Goal: Information Seeking & Learning: Learn about a topic

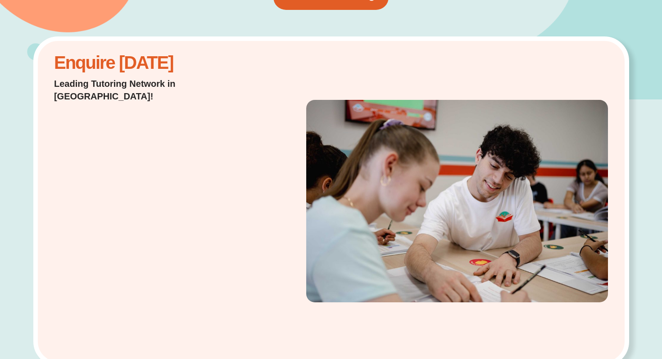
scroll to position [165, 0]
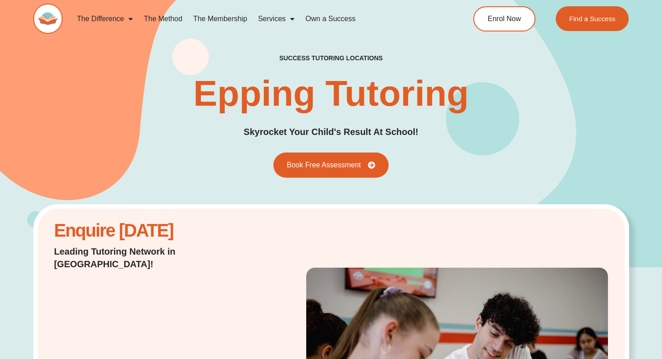
click at [315, 9] on link "Own a Success" at bounding box center [330, 19] width 61 height 21
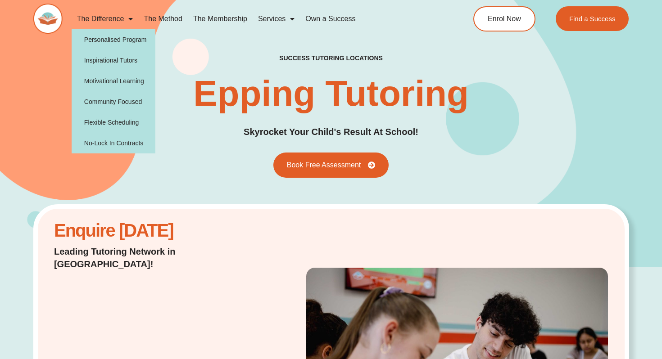
click at [106, 24] on link "The Difference" at bounding box center [105, 19] width 67 height 21
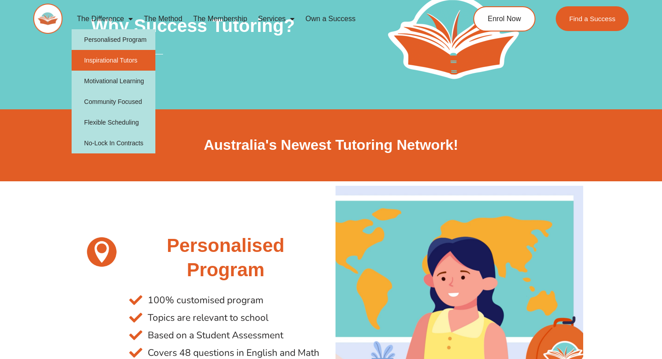
click at [123, 61] on link "Inspirational Tutors" at bounding box center [114, 60] width 84 height 21
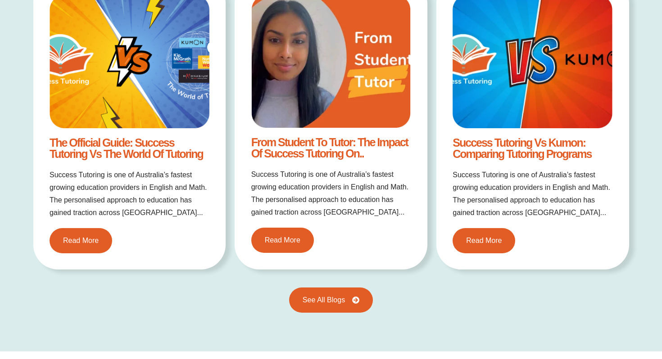
scroll to position [1186, 0]
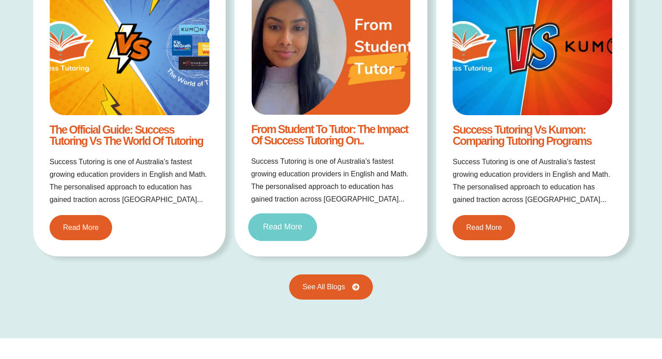
click at [292, 217] on link "Read More" at bounding box center [282, 228] width 69 height 28
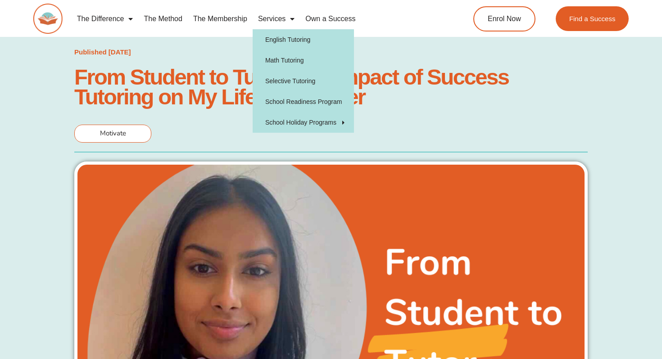
click at [268, 18] on link "Services" at bounding box center [275, 19] width 47 height 21
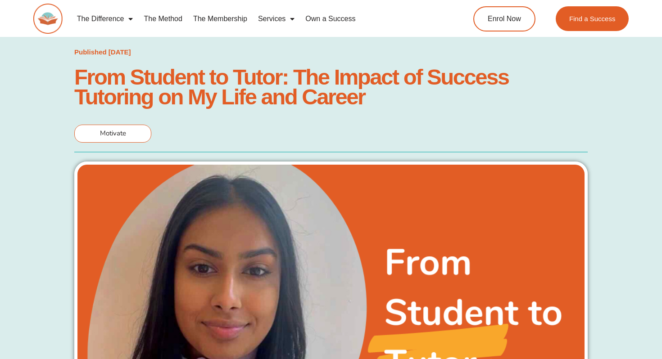
click at [182, 20] on link "The Method" at bounding box center [162, 19] width 49 height 21
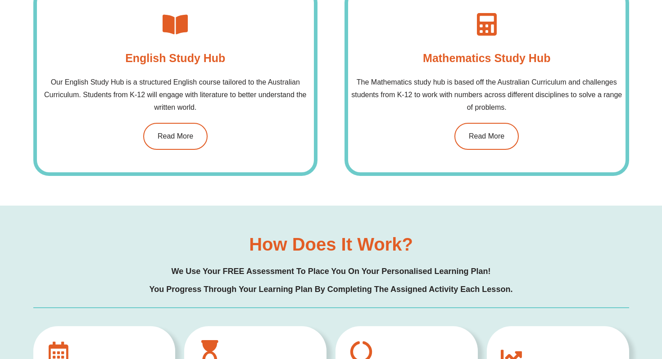
scroll to position [728, 0]
